Goal: Connect with others: Connect with other users

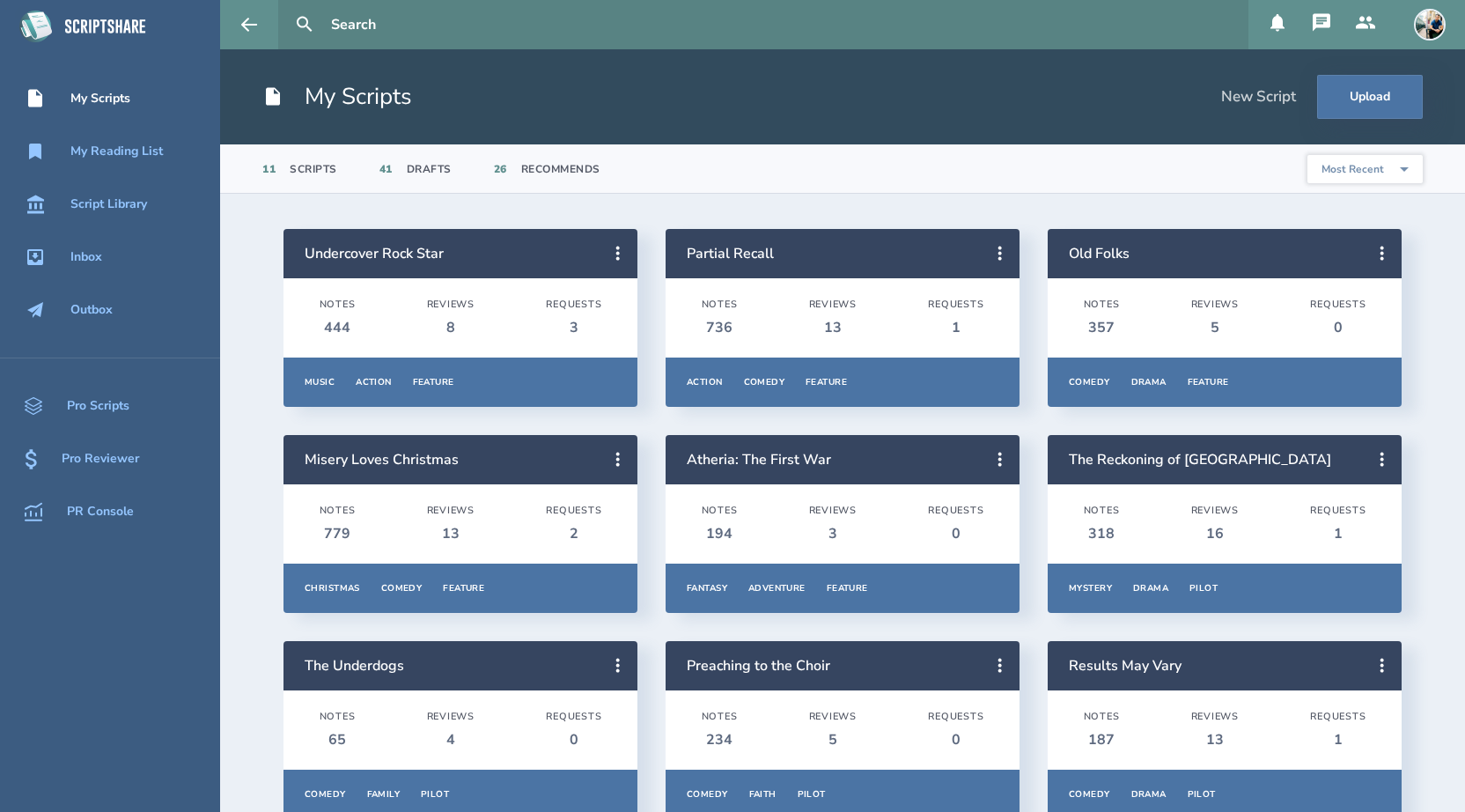
click at [1273, 23] on icon at bounding box center [1278, 23] width 14 height 18
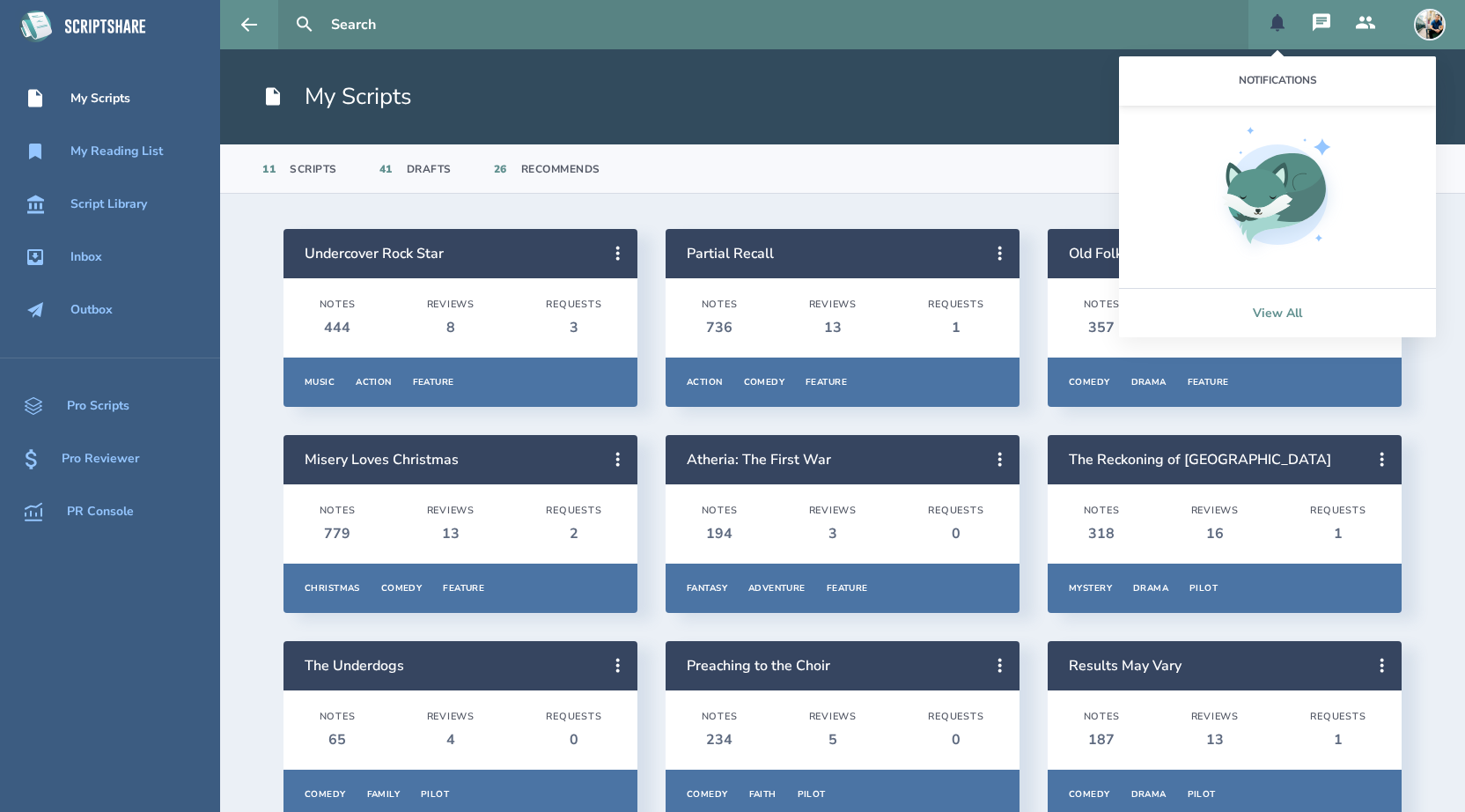
click at [1268, 315] on link "View All" at bounding box center [1278, 312] width 317 height 50
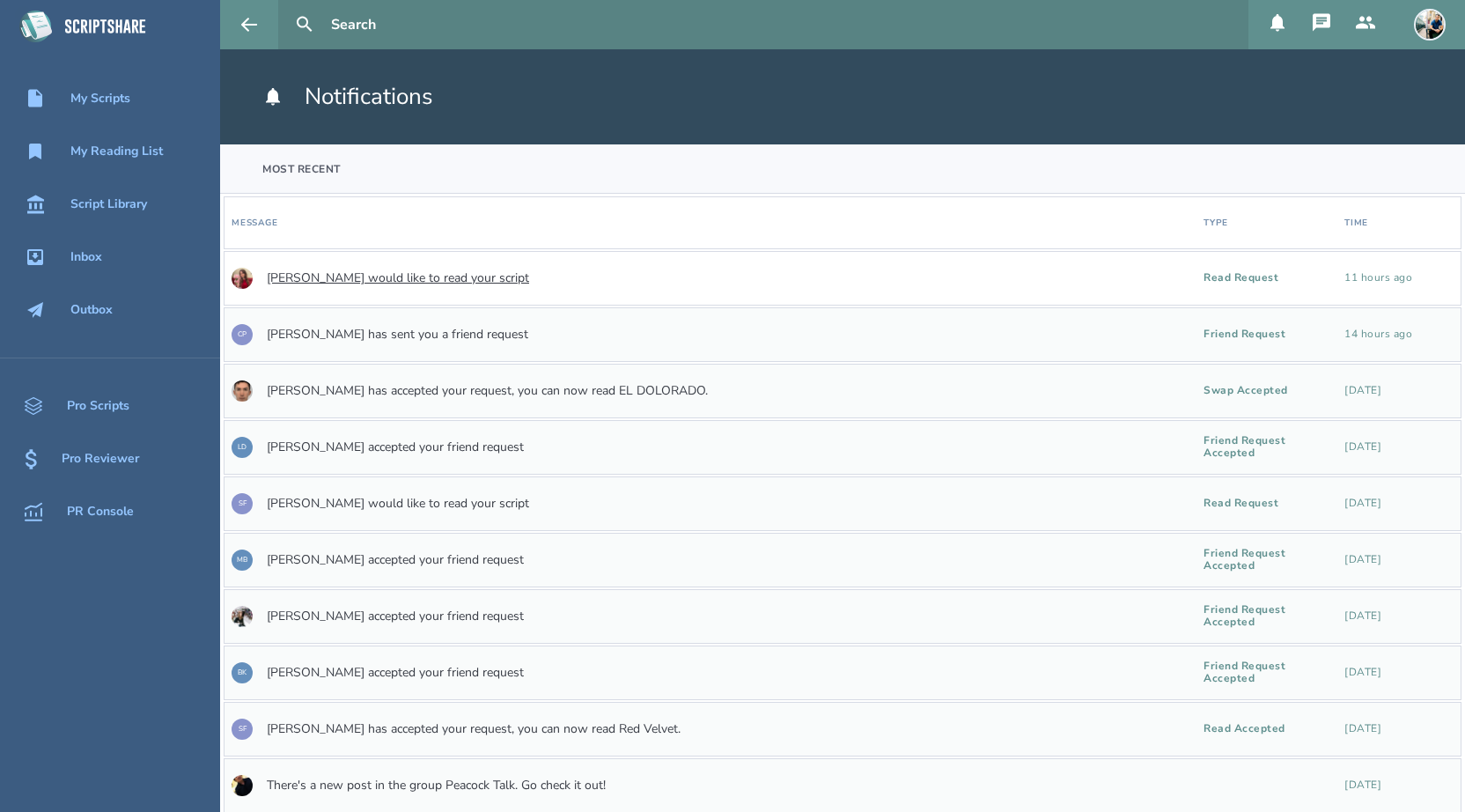
click at [475, 275] on link "[PERSON_NAME] would like to read your script" at bounding box center [397, 278] width 262 height 14
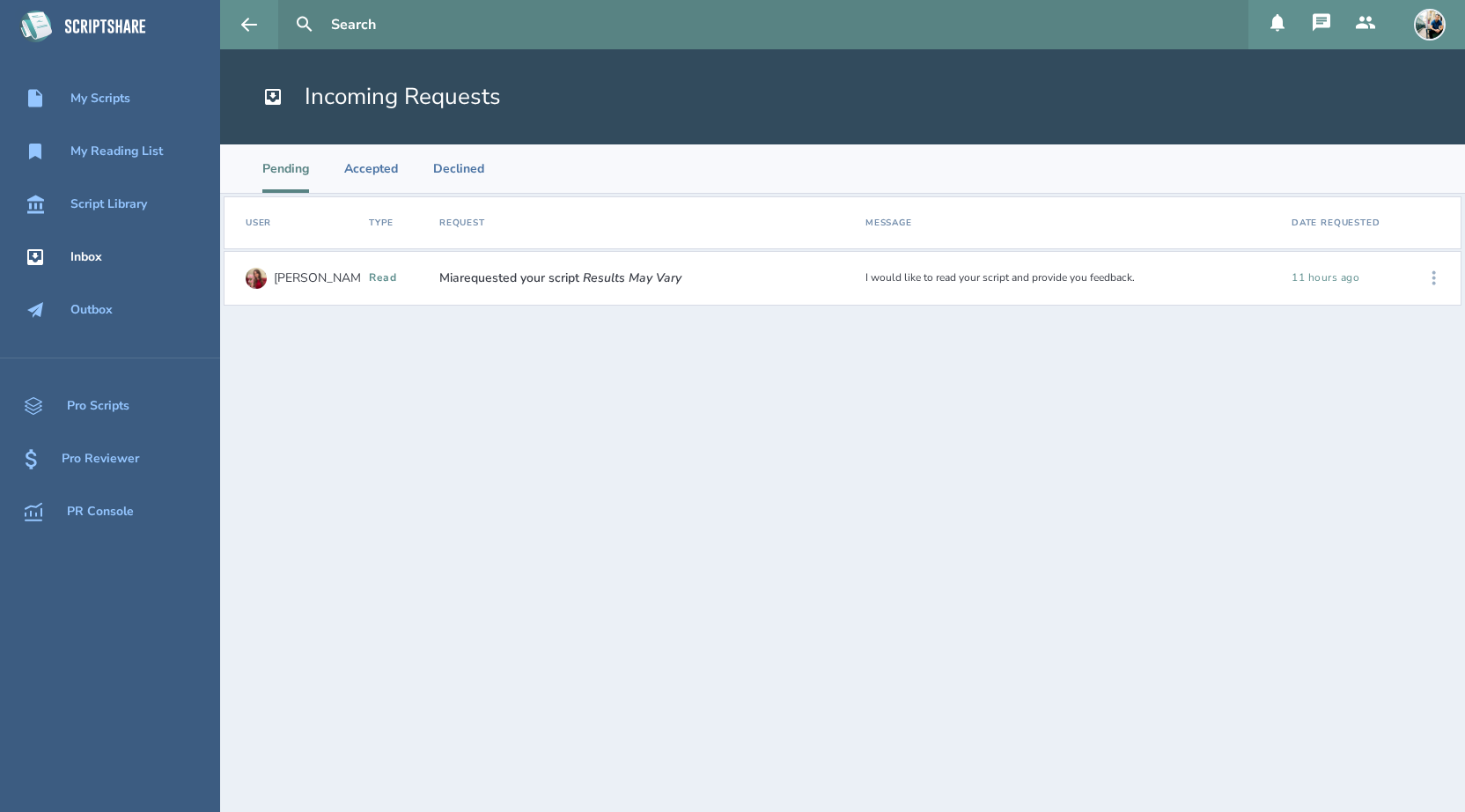
click at [1431, 284] on icon at bounding box center [1433, 277] width 21 height 21
click at [1332, 276] on div "Accept" at bounding box center [1379, 278] width 107 height 39
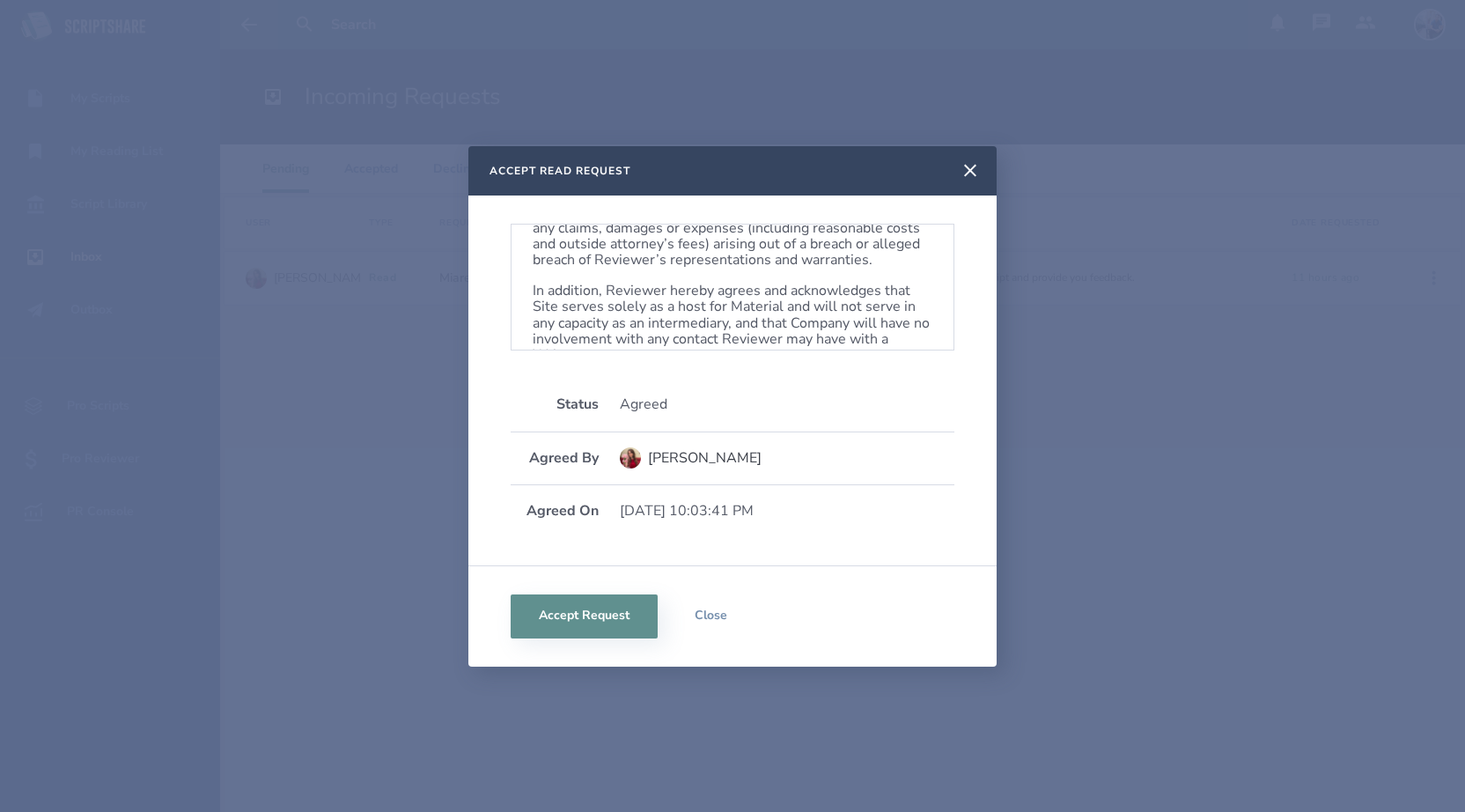
scroll to position [1066, 0]
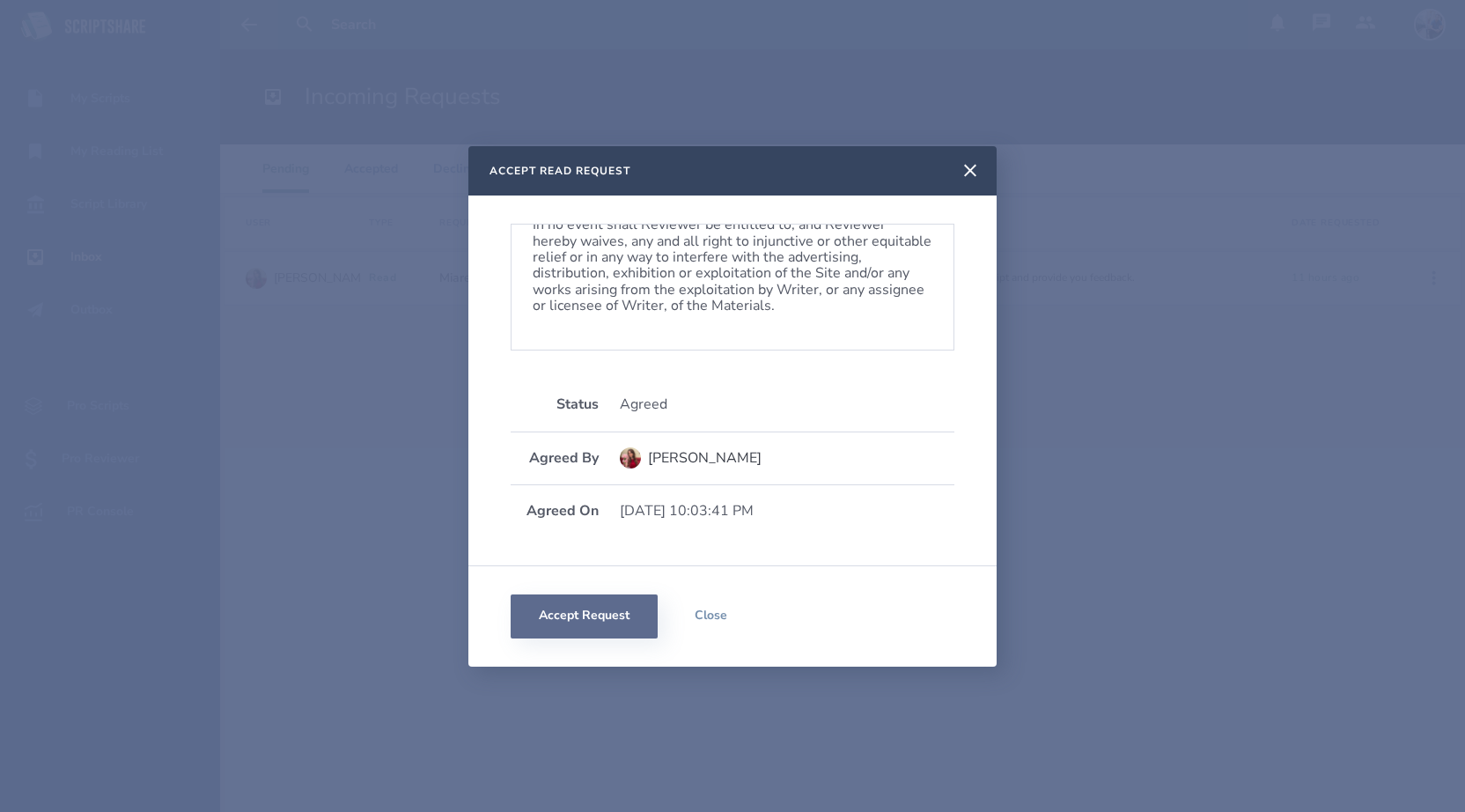
click at [585, 609] on button "Accept Request" at bounding box center [583, 616] width 147 height 44
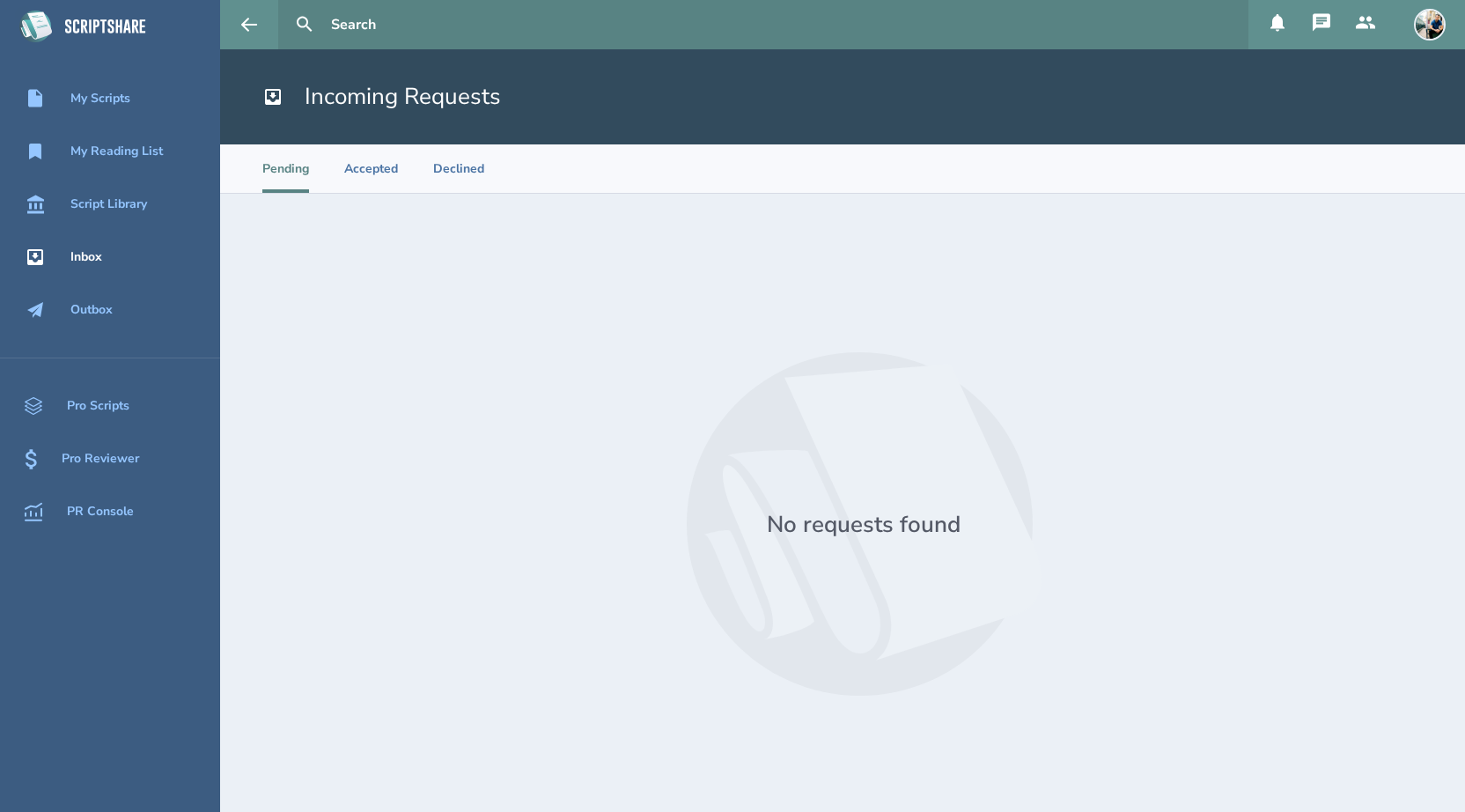
click at [397, 26] on input "text" at bounding box center [782, 24] width 918 height 50
type input "mia"
click at [285, 5] on button at bounding box center [304, 24] width 39 height 39
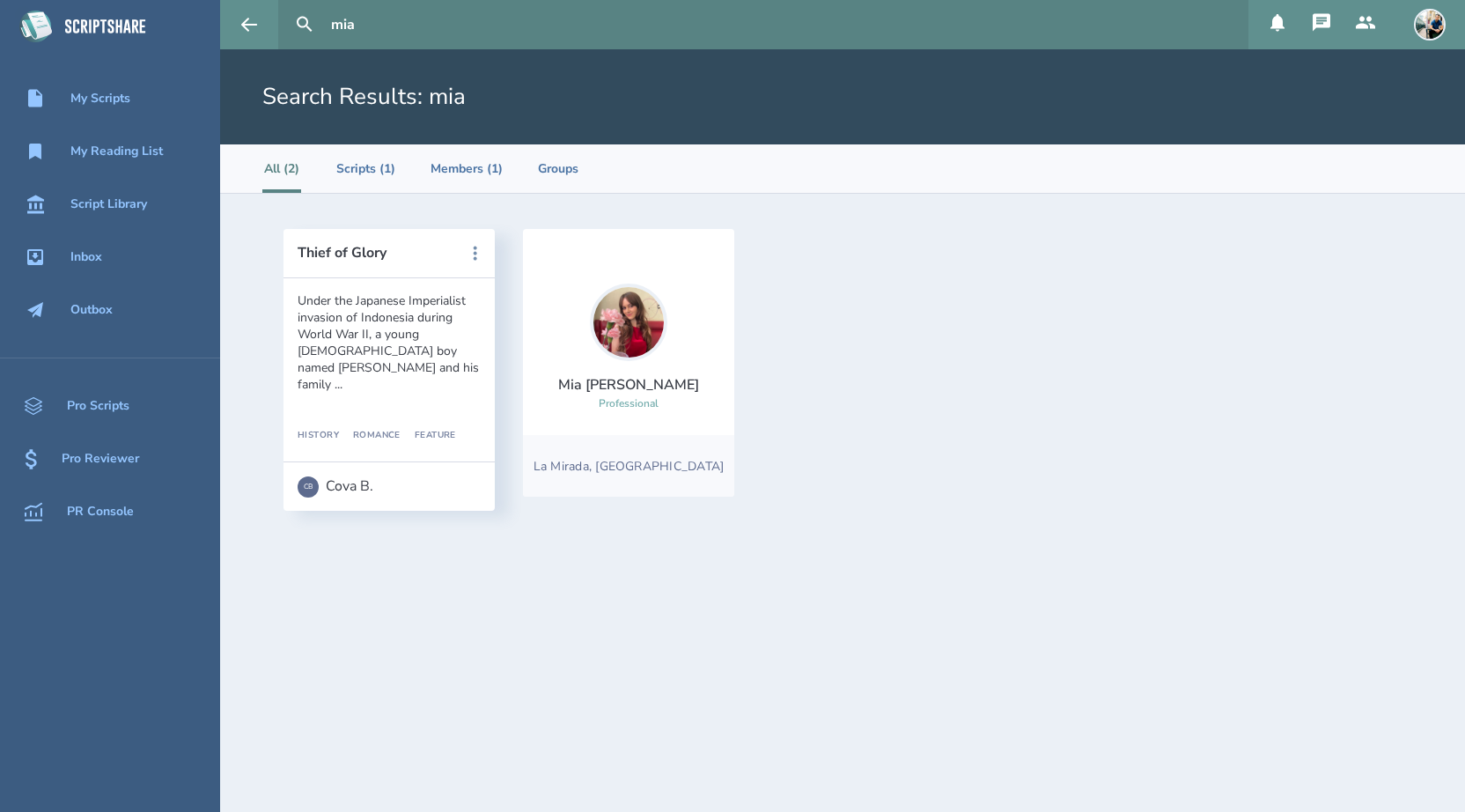
click at [610, 310] on img at bounding box center [629, 322] width 77 height 77
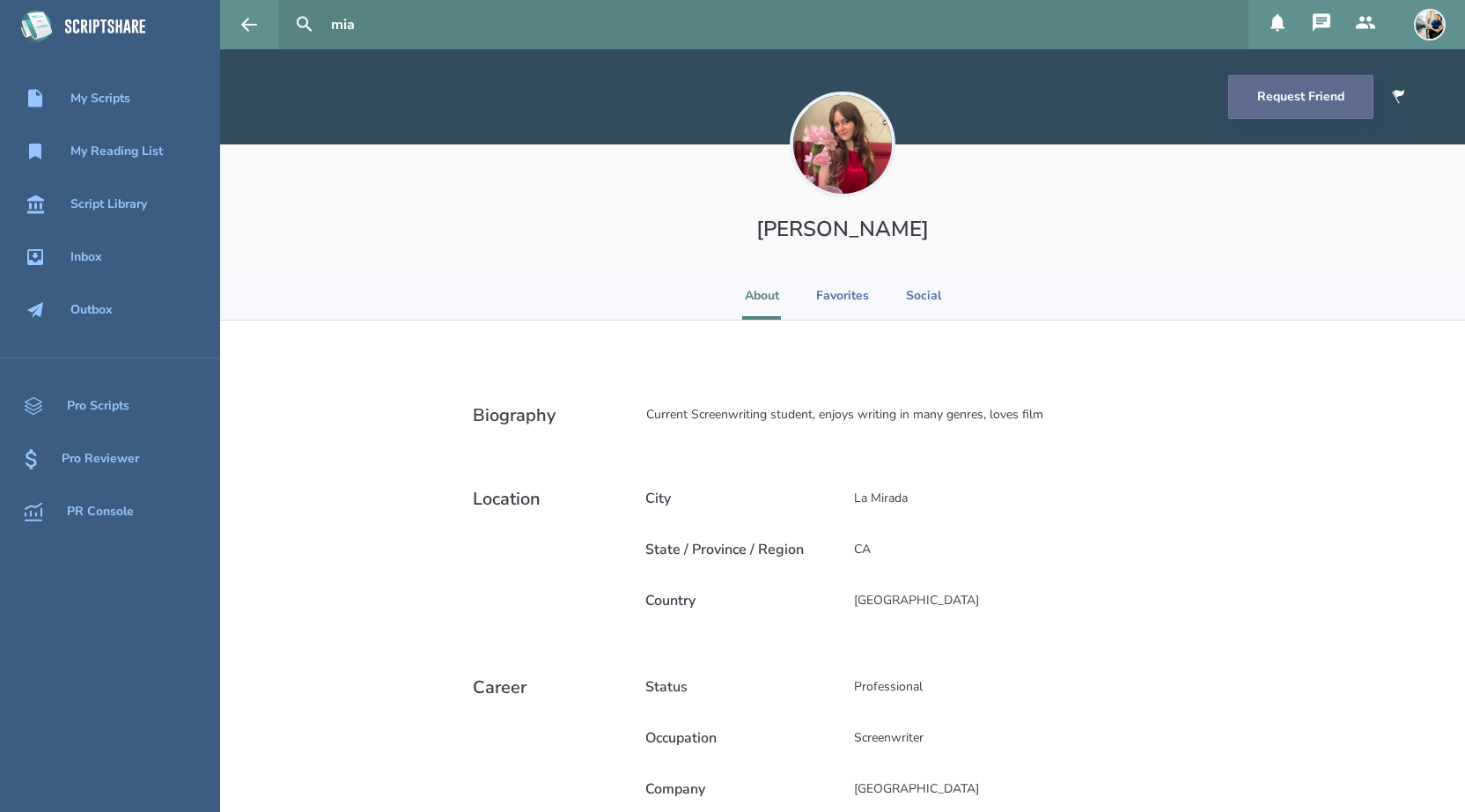
click at [1268, 110] on button "Request Friend" at bounding box center [1300, 96] width 145 height 44
click at [138, 200] on div "Script Library" at bounding box center [108, 204] width 77 height 14
